Goal: Task Accomplishment & Management: Manage account settings

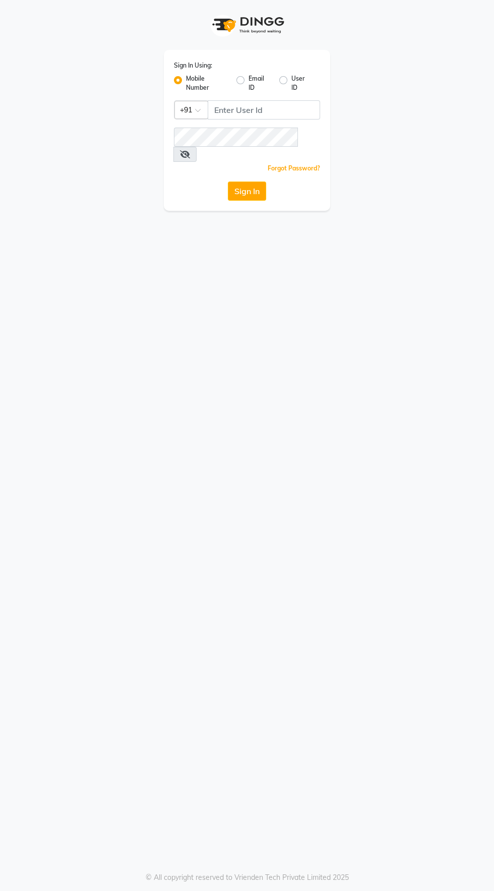
click at [293, 80] on label "User ID" at bounding box center [302, 83] width 21 height 18
click at [293, 80] on input "User ID" at bounding box center [295, 77] width 7 height 7
radio input "true"
radio input "false"
click at [277, 107] on input "Username" at bounding box center [247, 109] width 146 height 19
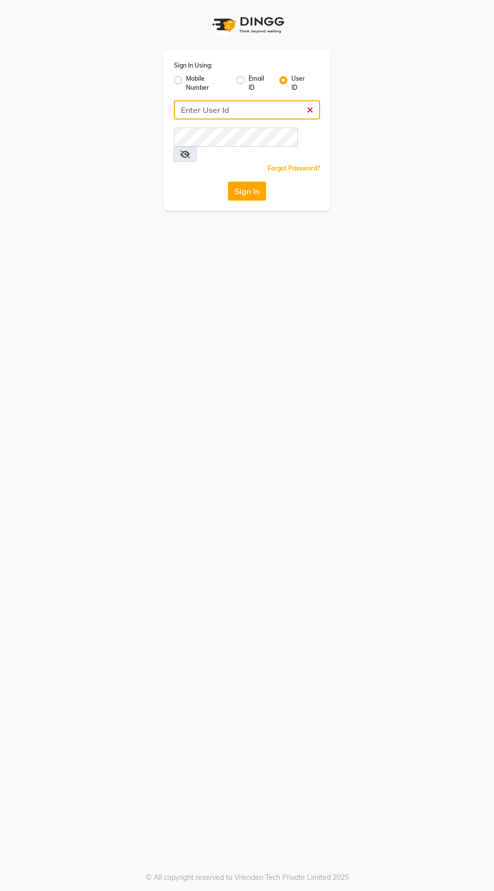
type input "tonyandguy01"
click at [228, 182] on button "Sign In" at bounding box center [247, 191] width 38 height 19
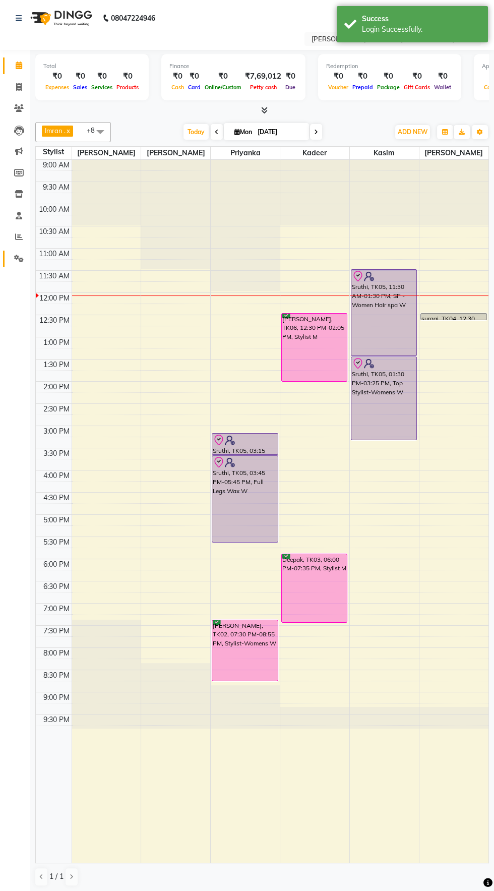
click at [19, 259] on icon at bounding box center [19, 259] width 10 height 8
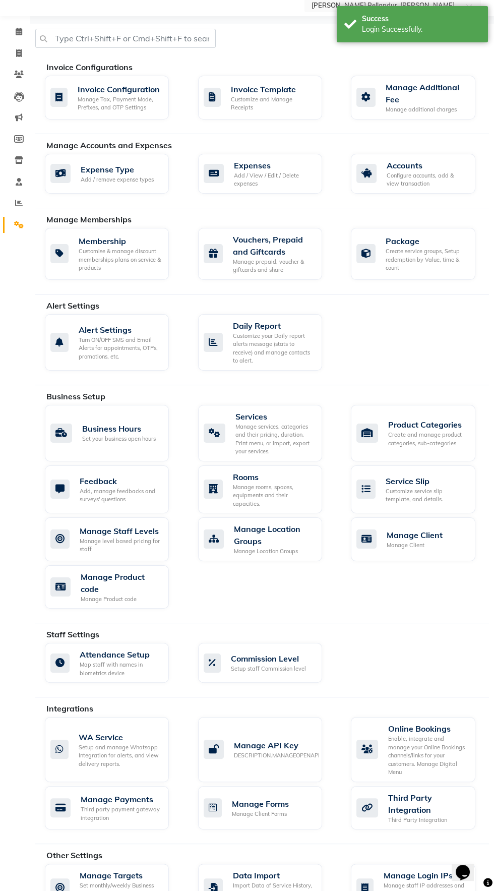
scroll to position [35, 0]
click at [420, 887] on div "Manage staff IP addresses and status of their login requests approvals." at bounding box center [425, 893] width 83 height 25
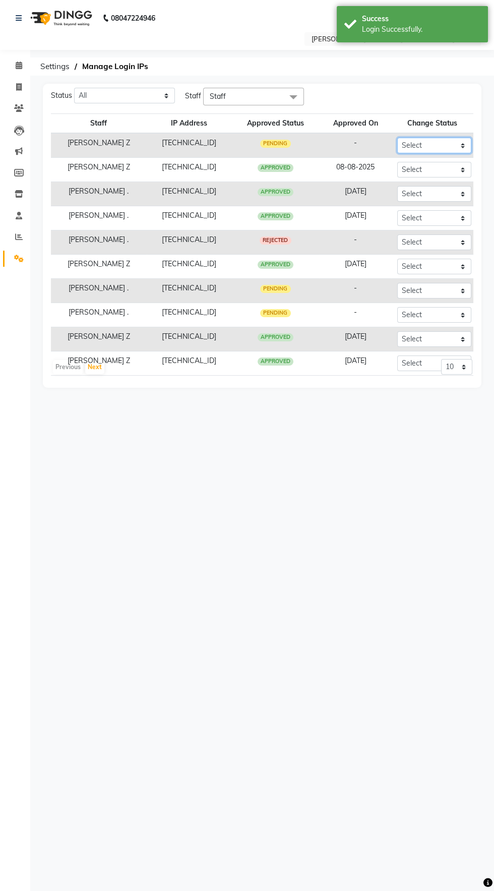
click at [440, 148] on select "Select Approved Rejected" at bounding box center [434, 146] width 74 height 16
select select "Approved"
click at [397, 138] on select "Select Approved Rejected" at bounding box center [434, 146] width 74 height 16
